Goal: Information Seeking & Learning: Learn about a topic

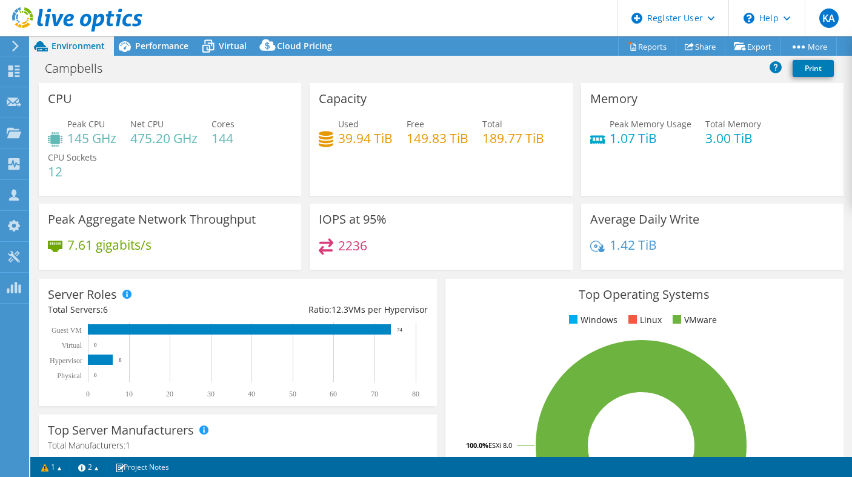
select select "USD"
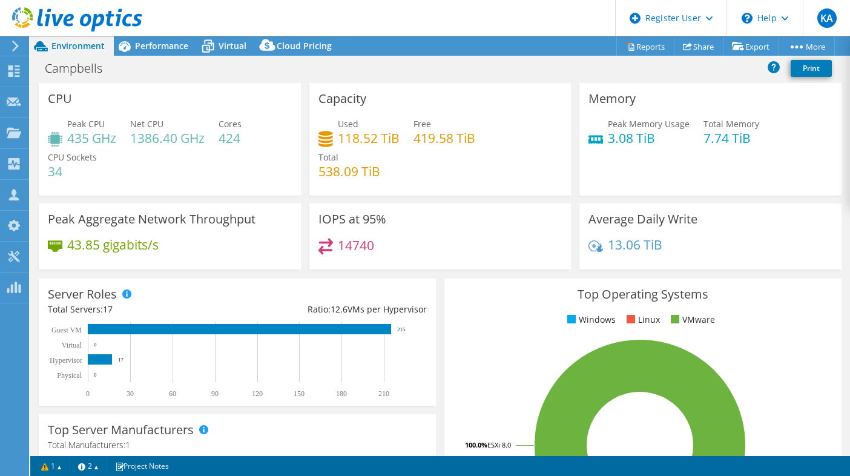
select select "USD"
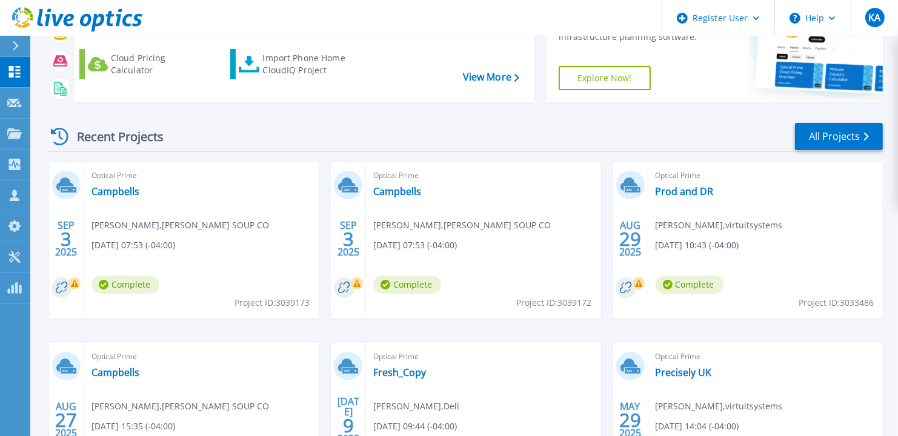
scroll to position [235, 0]
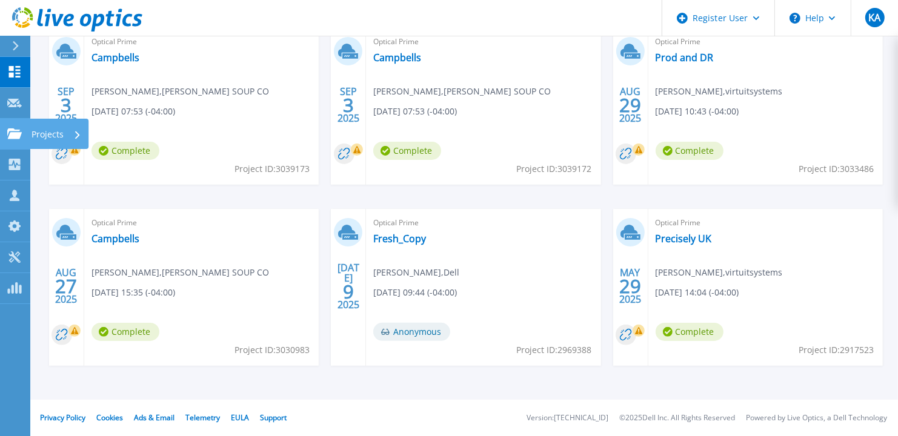
click at [8, 129] on icon at bounding box center [14, 133] width 15 height 10
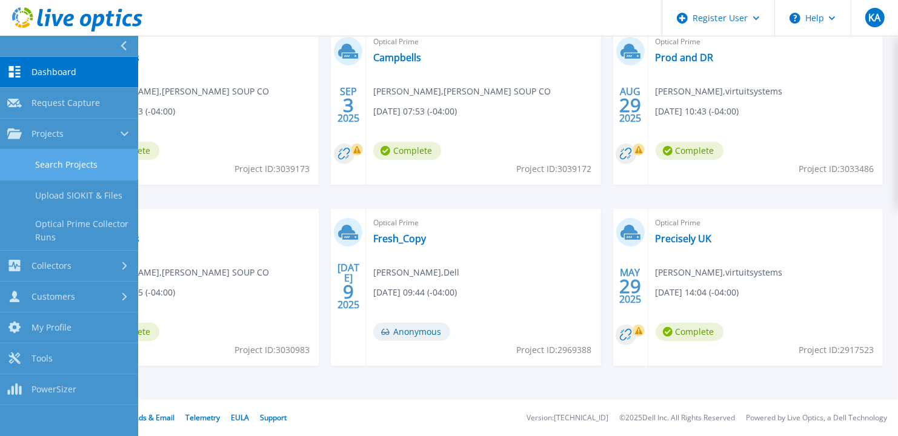
click at [67, 170] on link "Search Projects" at bounding box center [69, 165] width 138 height 31
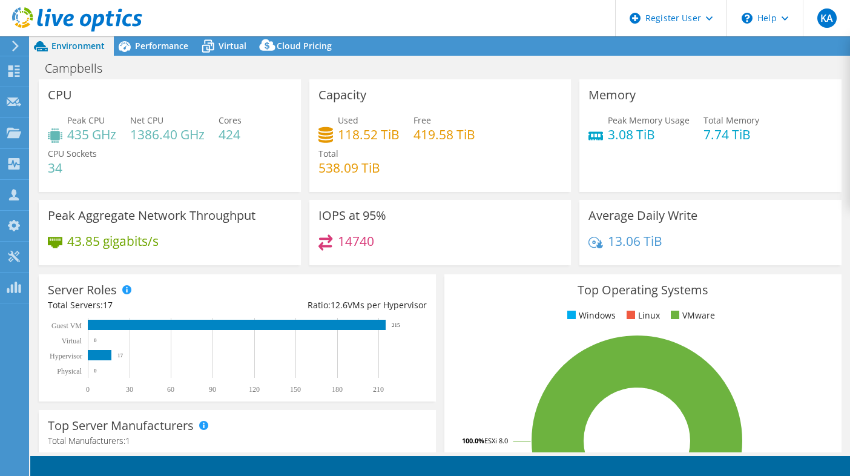
select select "USD"
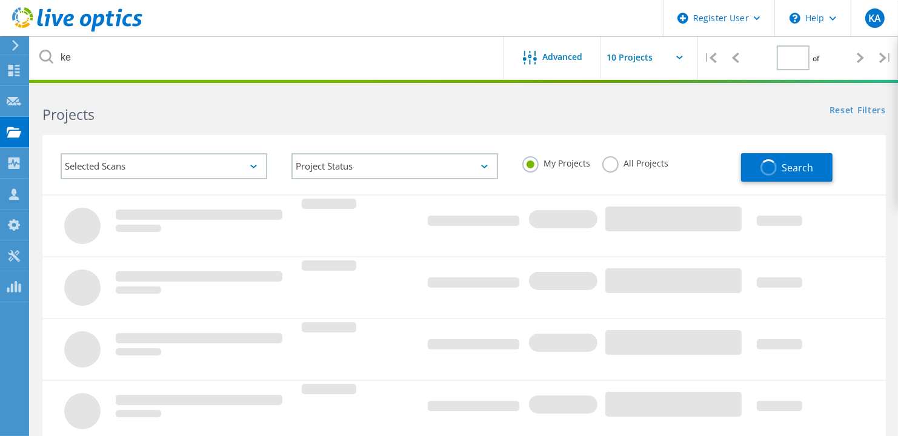
type input "1"
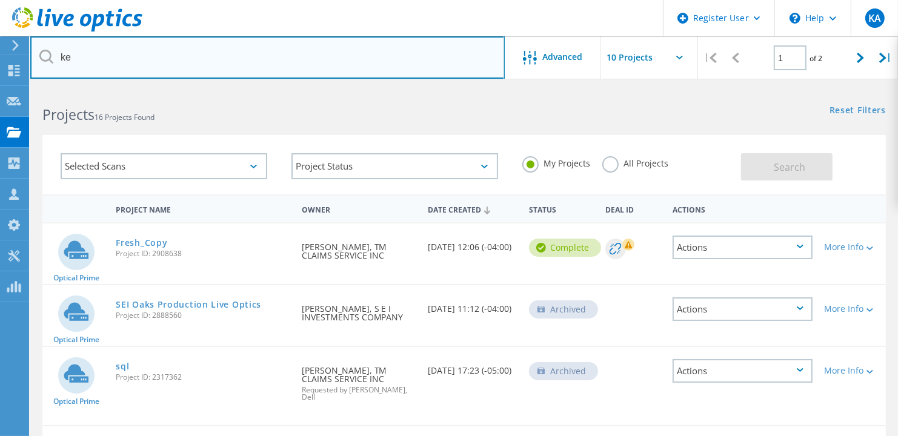
click at [135, 59] on input "ke" at bounding box center [267, 57] width 474 height 42
paste input "_2996128_"
type input "2996128"
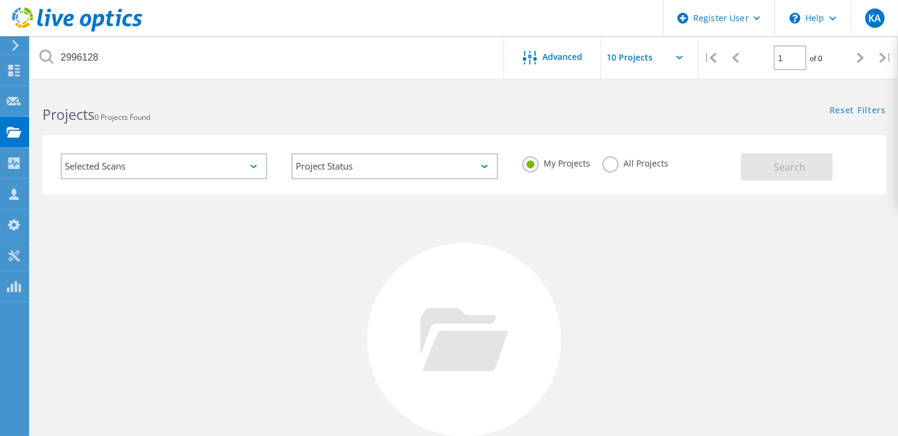
click at [619, 158] on label "All Projects" at bounding box center [635, 162] width 66 height 12
click at [0, 0] on input "All Projects" at bounding box center [0, 0] width 0 height 0
click at [793, 154] on button "Search" at bounding box center [786, 166] width 91 height 27
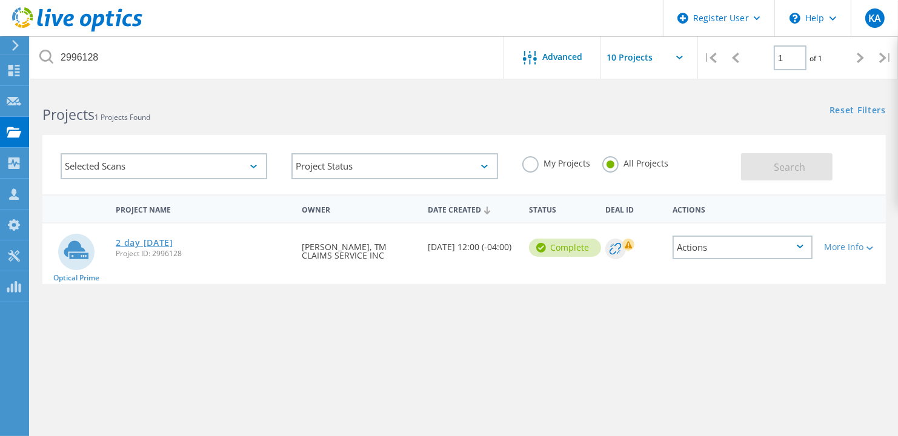
click at [160, 239] on link "2 day 7-30-25" at bounding box center [144, 243] width 57 height 8
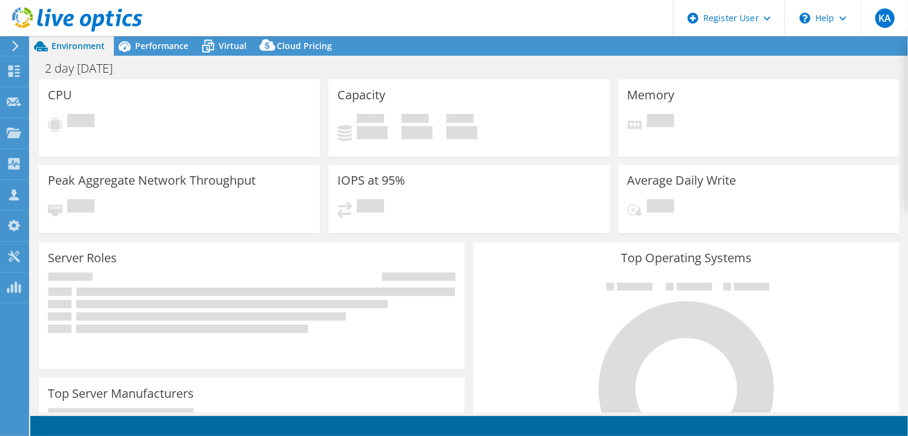
select select "USD"
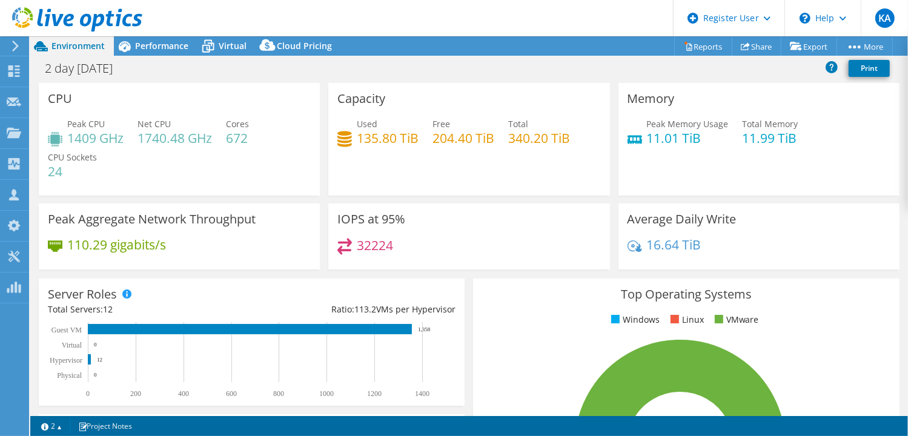
click at [566, 64] on div "2 day 7-30-25 Print" at bounding box center [469, 68] width 878 height 22
click at [162, 49] on span "Performance" at bounding box center [161, 46] width 53 height 12
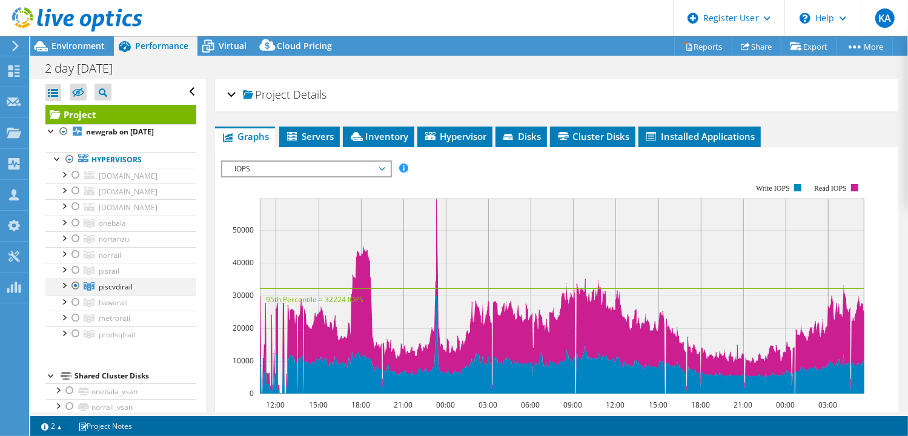
click at [75, 284] on div at bounding box center [76, 286] width 12 height 15
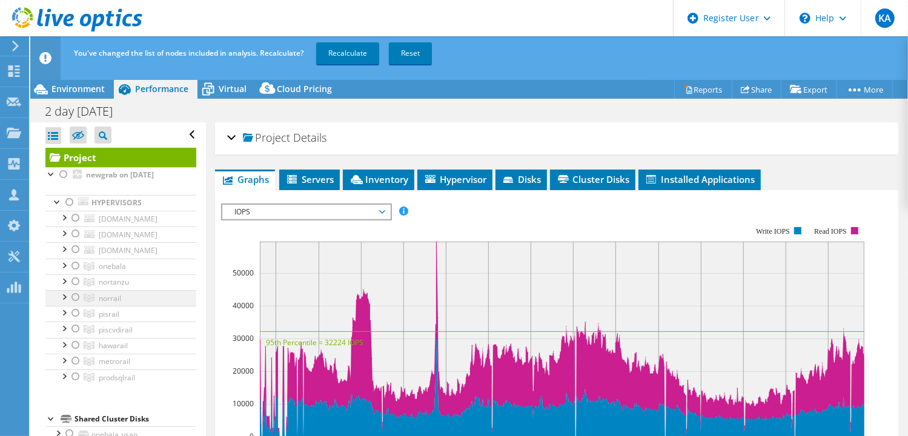
click at [65, 299] on div at bounding box center [64, 296] width 12 height 12
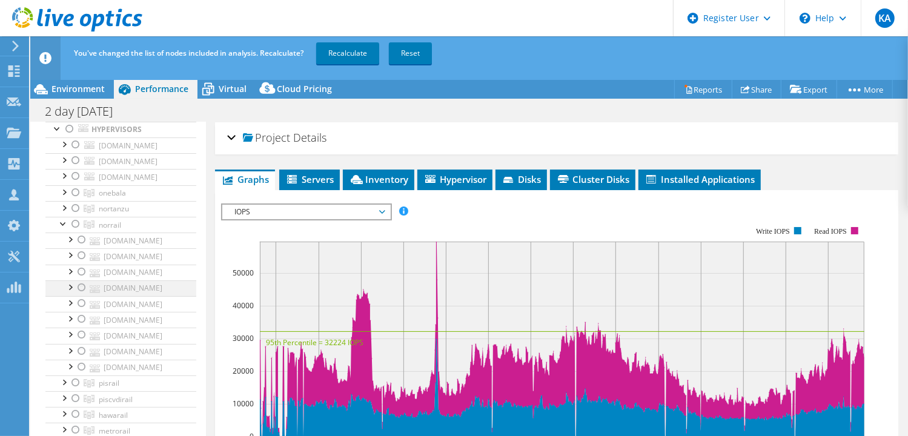
scroll to position [67, 0]
click at [64, 231] on div at bounding box center [64, 229] width 12 height 12
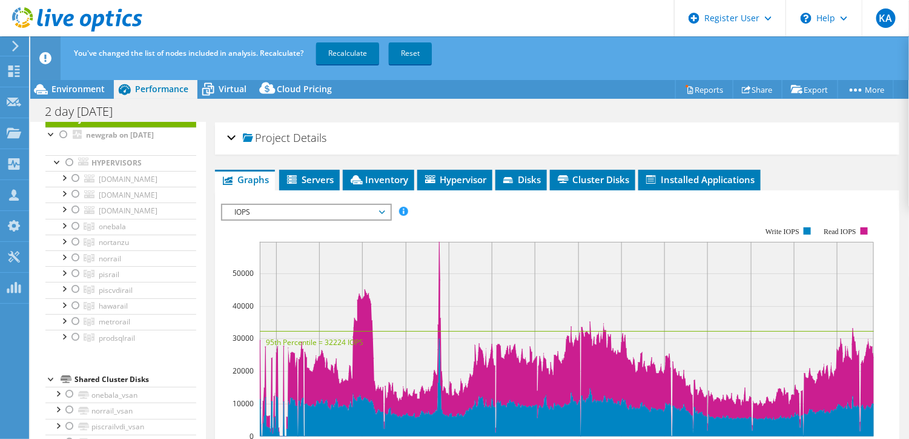
scroll to position [0, 0]
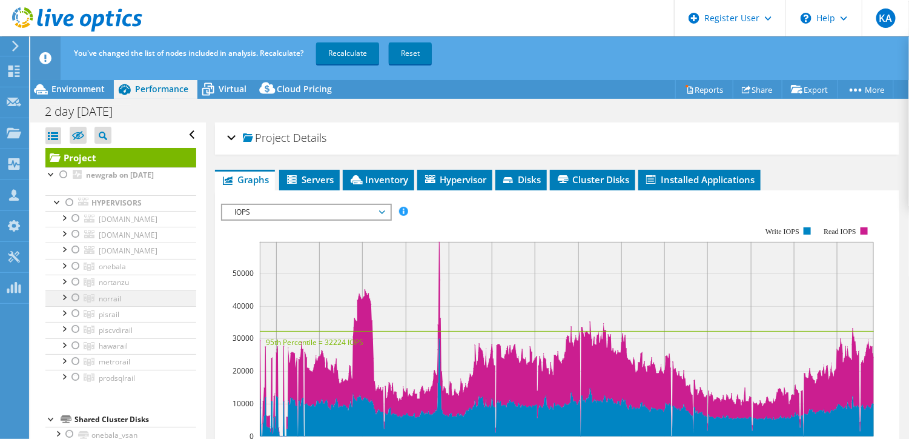
click at [74, 295] on div at bounding box center [76, 297] width 12 height 15
click at [73, 359] on div at bounding box center [76, 361] width 12 height 15
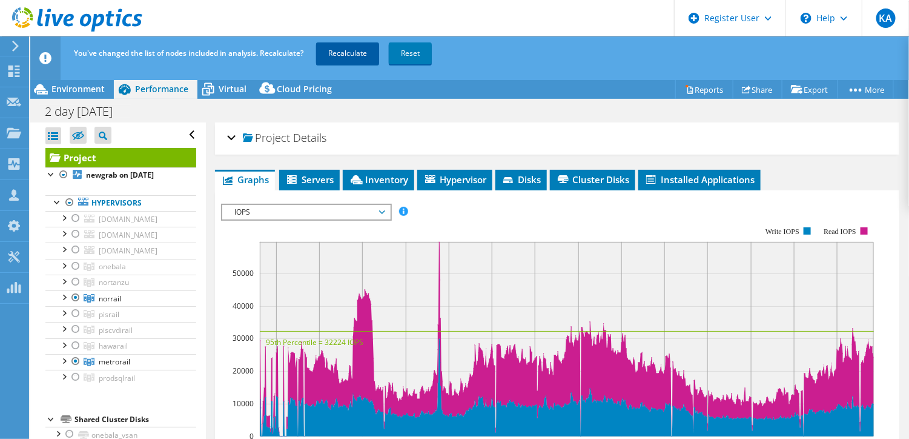
click at [326, 56] on link "Recalculate" at bounding box center [347, 53] width 63 height 22
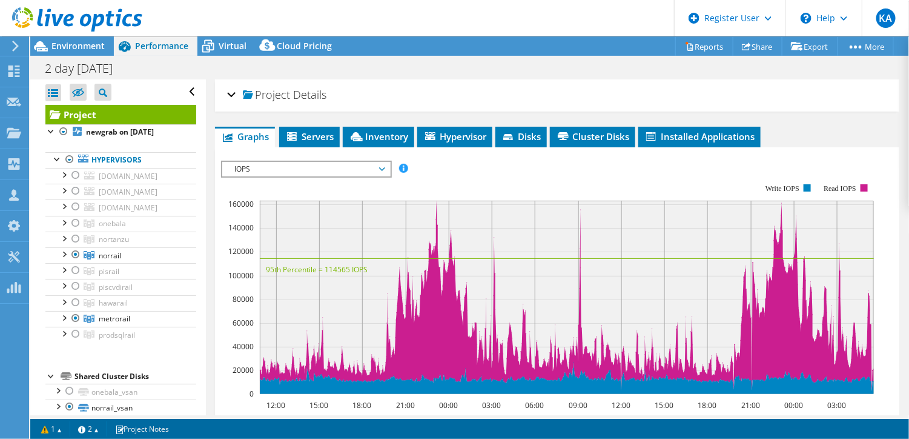
click at [247, 168] on span "IOPS" at bounding box center [306, 169] width 156 height 15
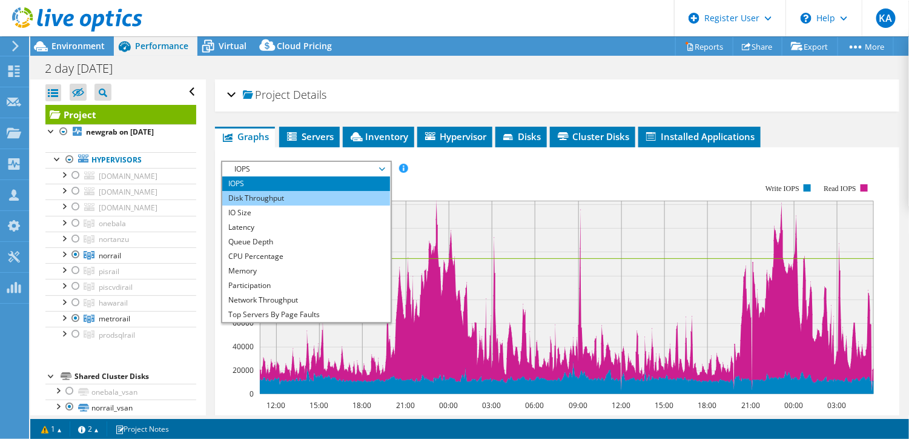
click at [257, 196] on li "Disk Throughput" at bounding box center [306, 198] width 168 height 15
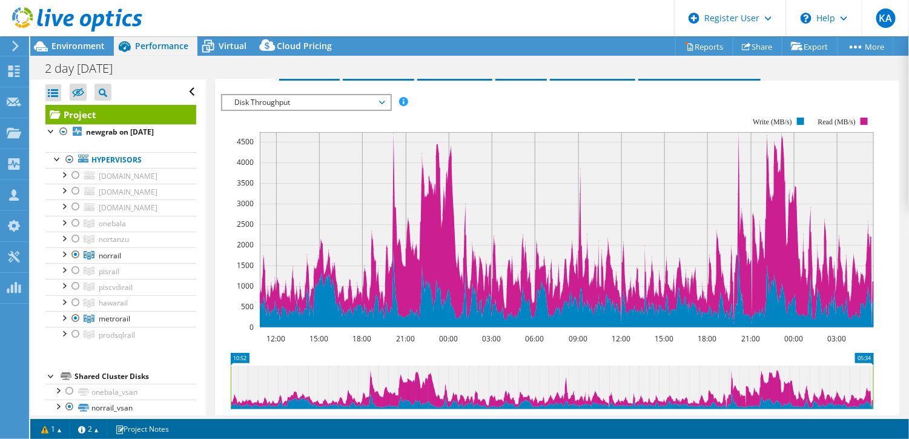
scroll to position [67, 0]
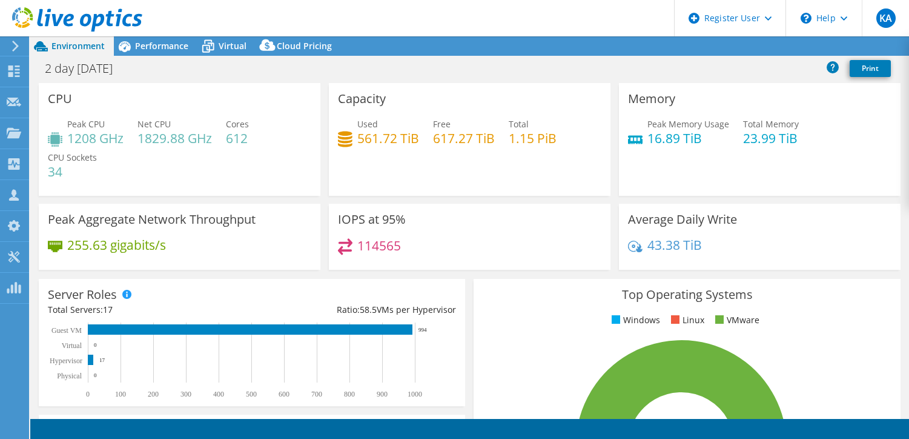
select select "USD"
